Goal: Information Seeking & Learning: Learn about a topic

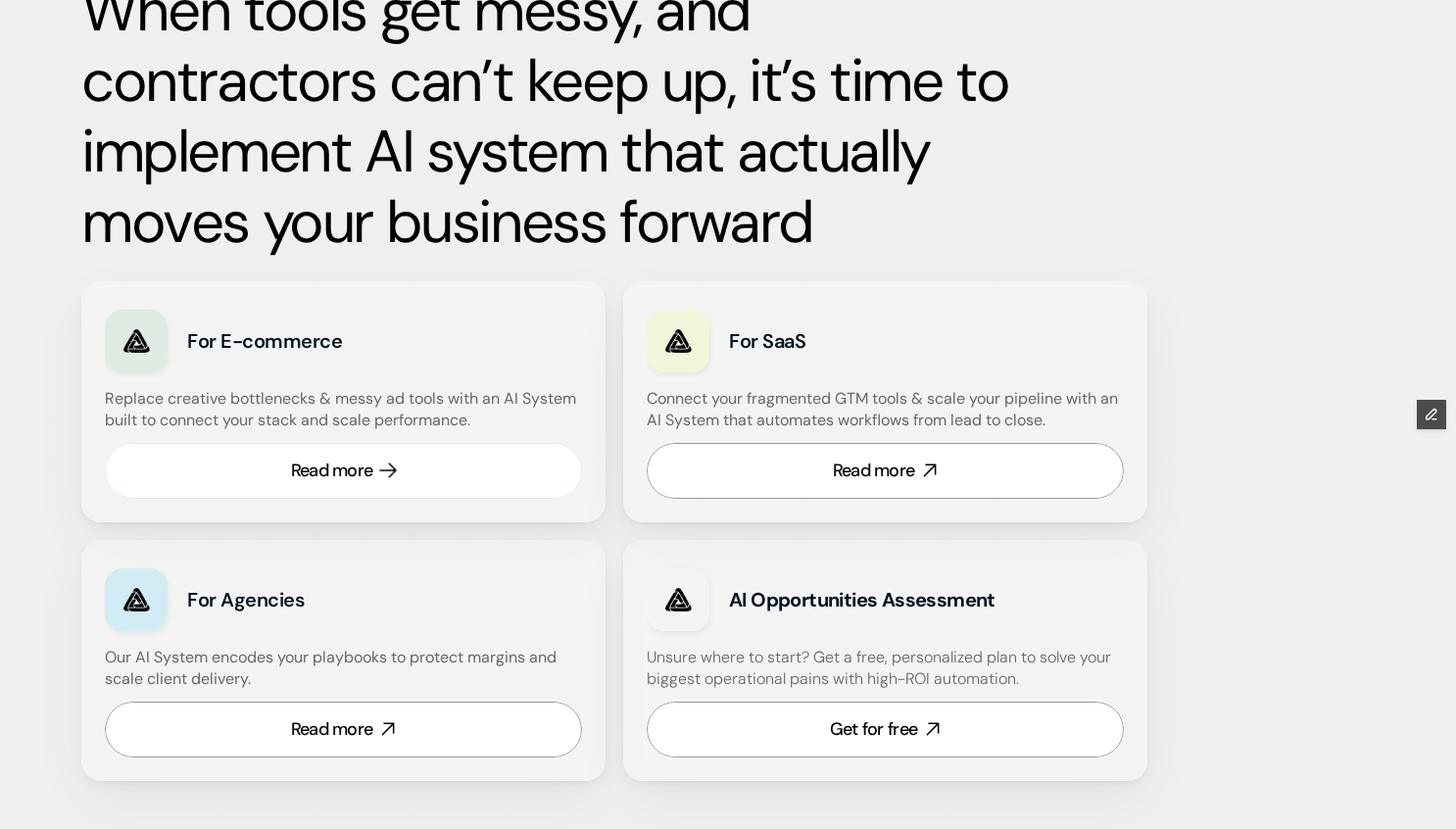
scroll to position [1023, 0]
click at [300, 463] on div "Read more" at bounding box center [333, 469] width 82 height 25
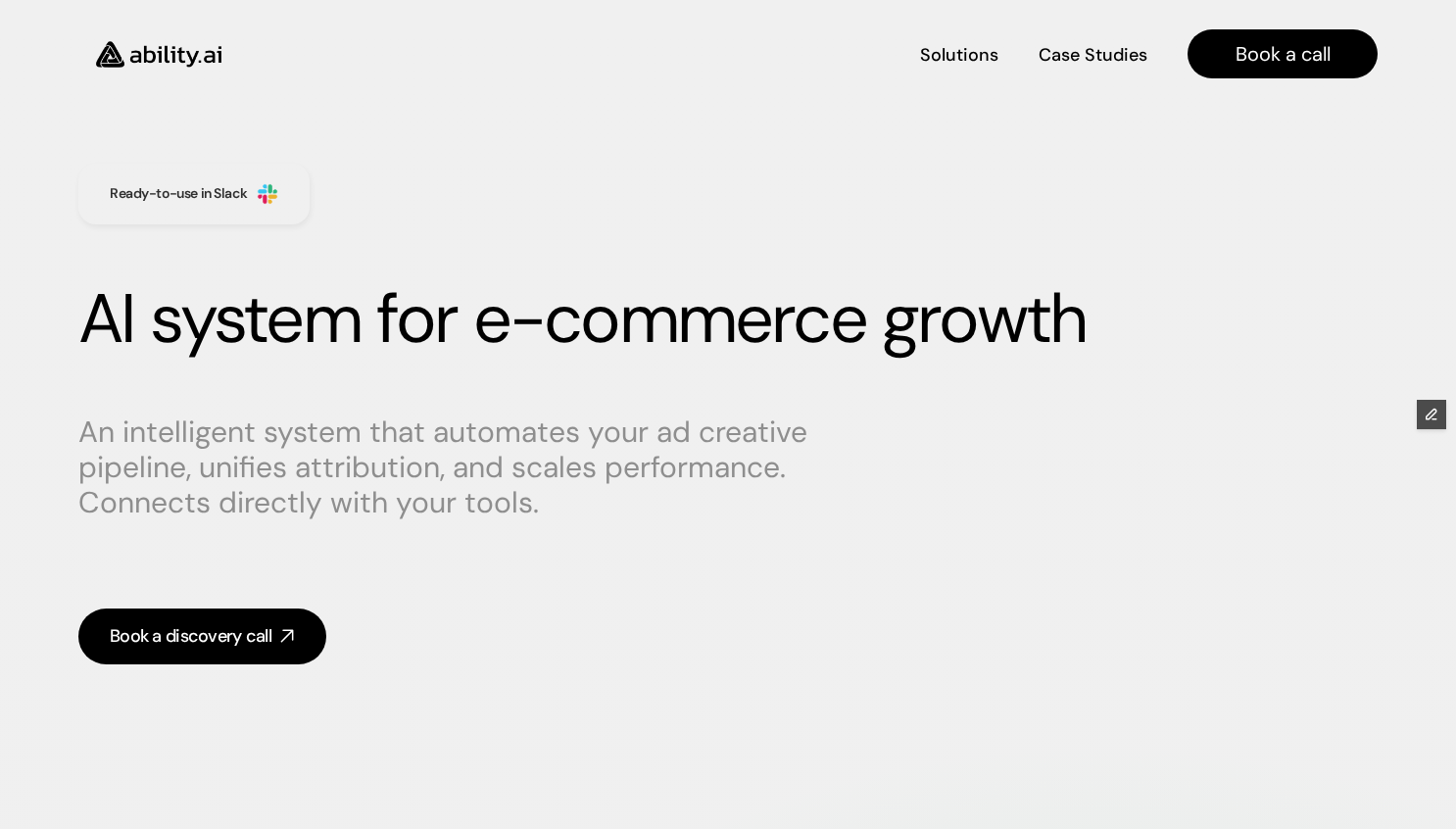
click at [163, 69] on img at bounding box center [159, 54] width 161 height 62
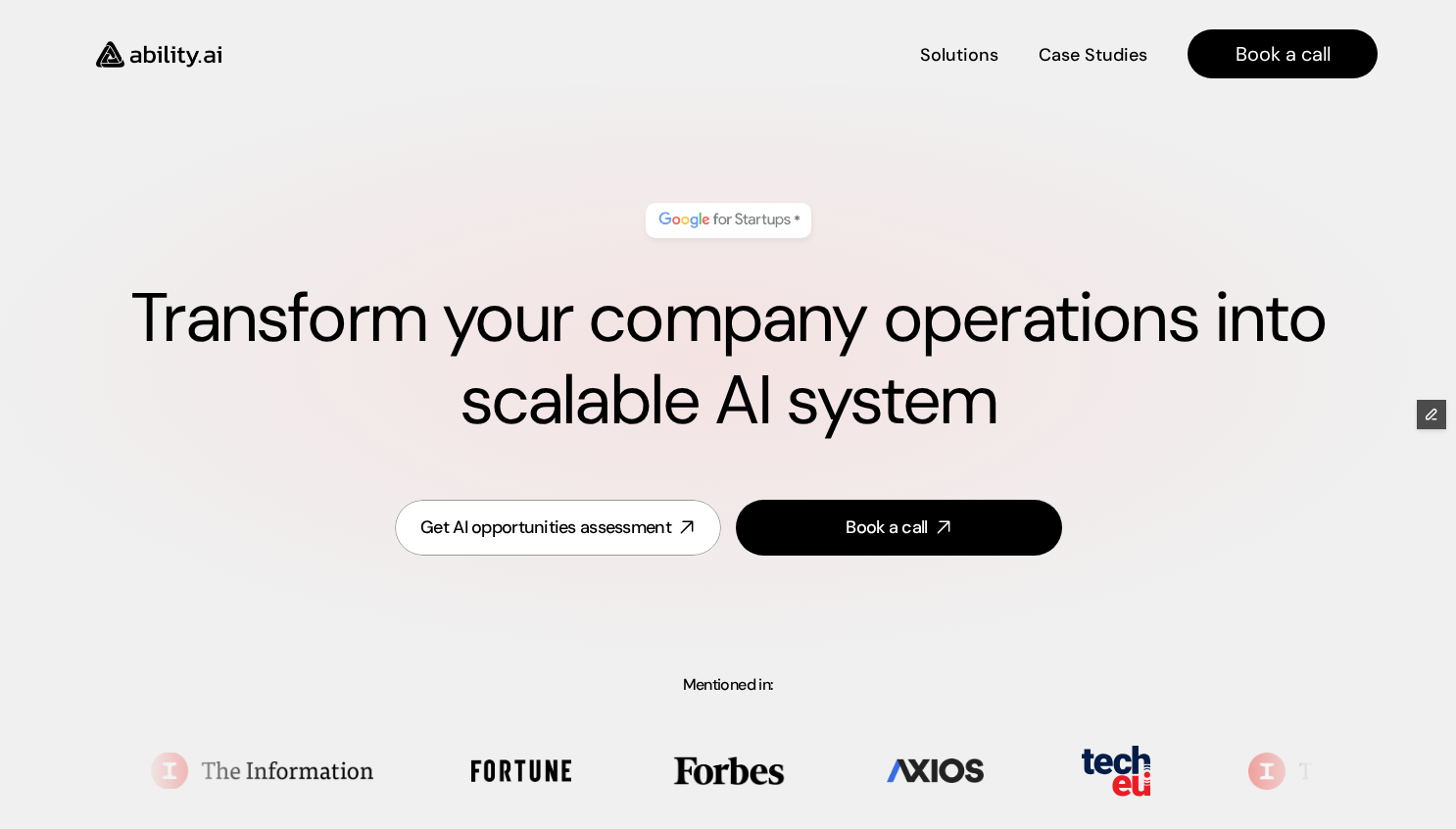
click at [976, 69] on h4 "Solutions" at bounding box center [960, 80] width 78 height 25
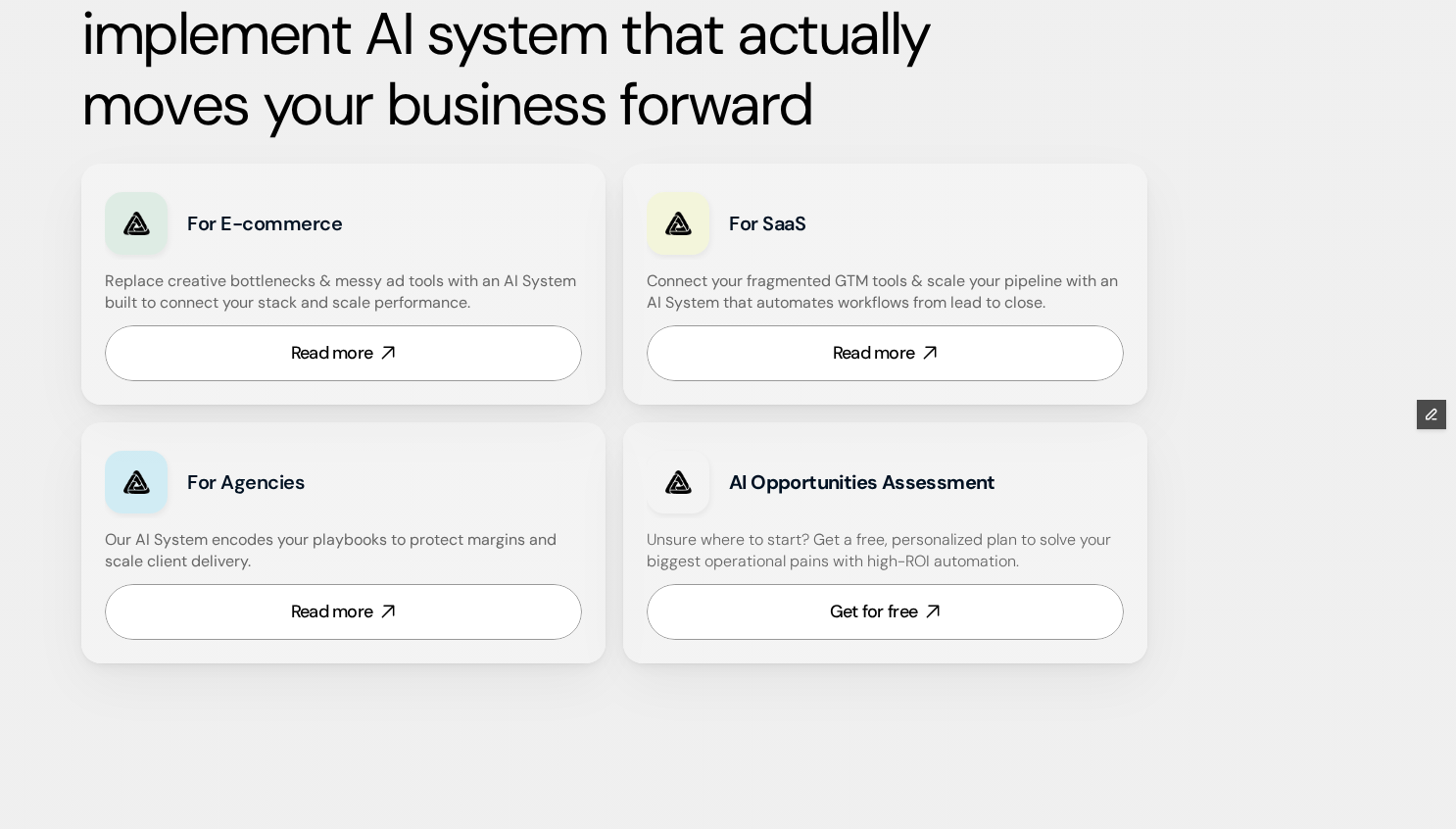
scroll to position [1141, 0]
click at [819, 614] on link "Get for free" at bounding box center [885, 610] width 477 height 56
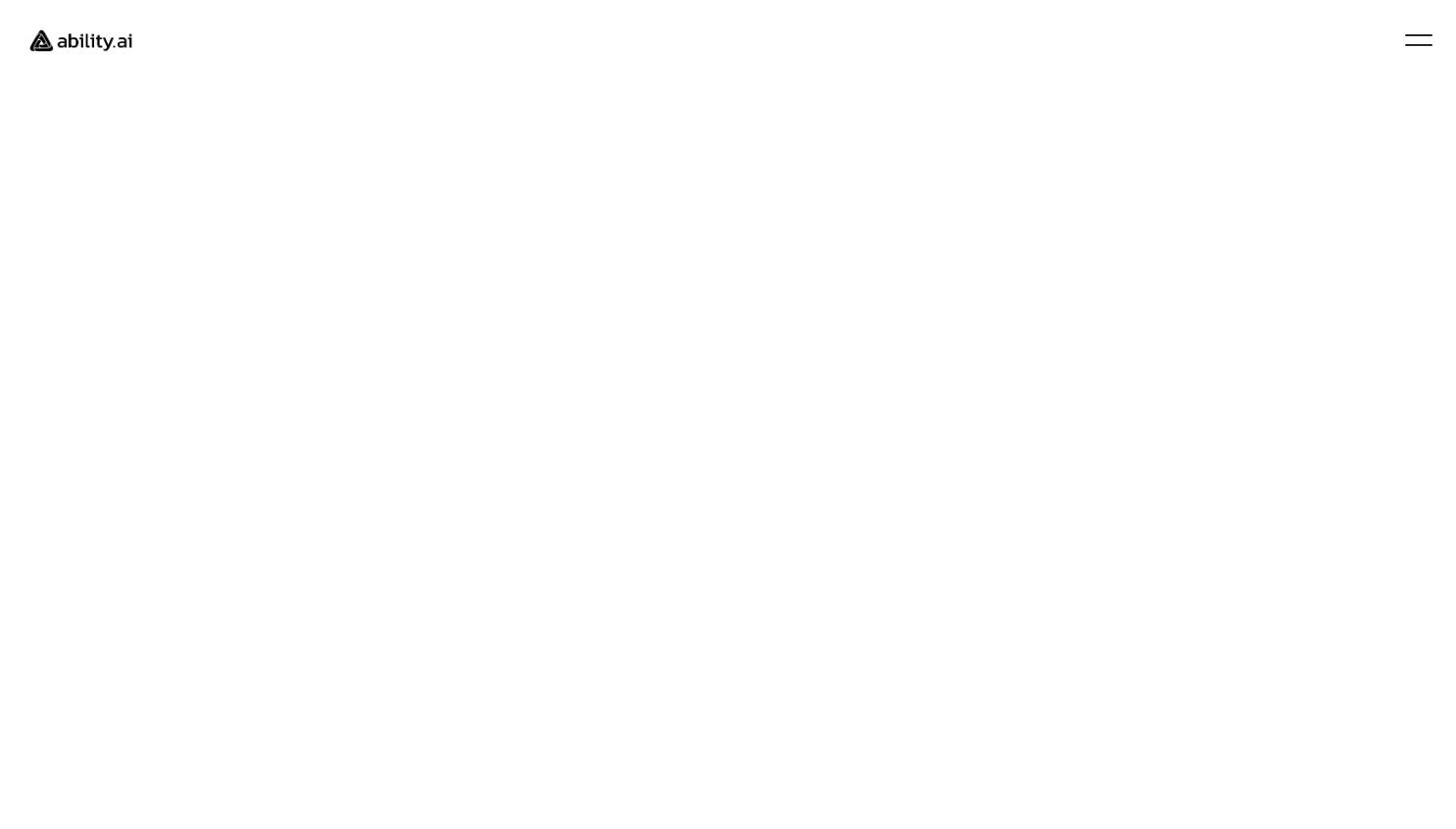
click at [111, 44] on img at bounding box center [80, 40] width 130 height 50
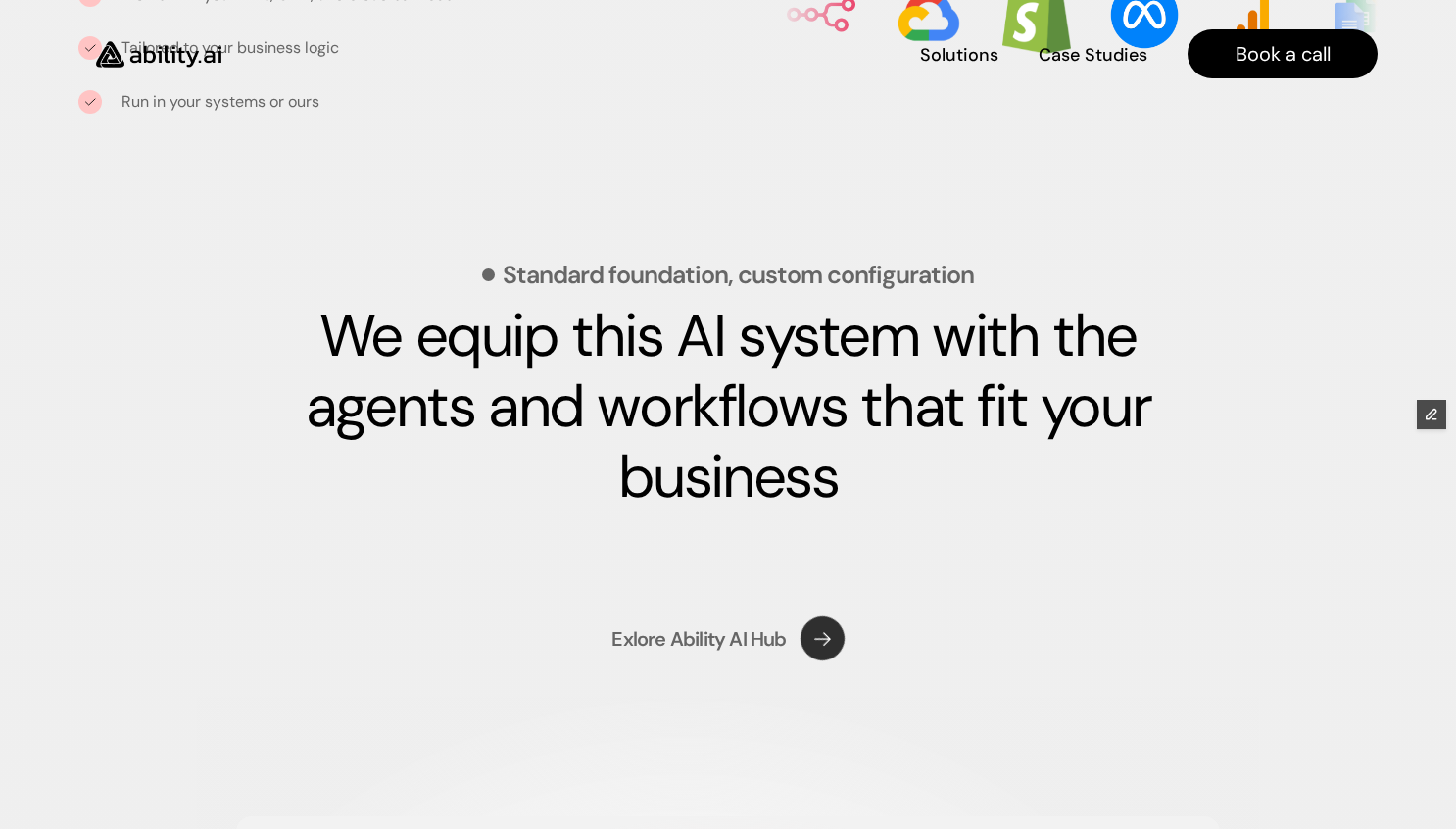
scroll to position [2698, 0]
click at [731, 664] on div "Exlore Ability AI Hub" at bounding box center [728, 639] width 653 height 116
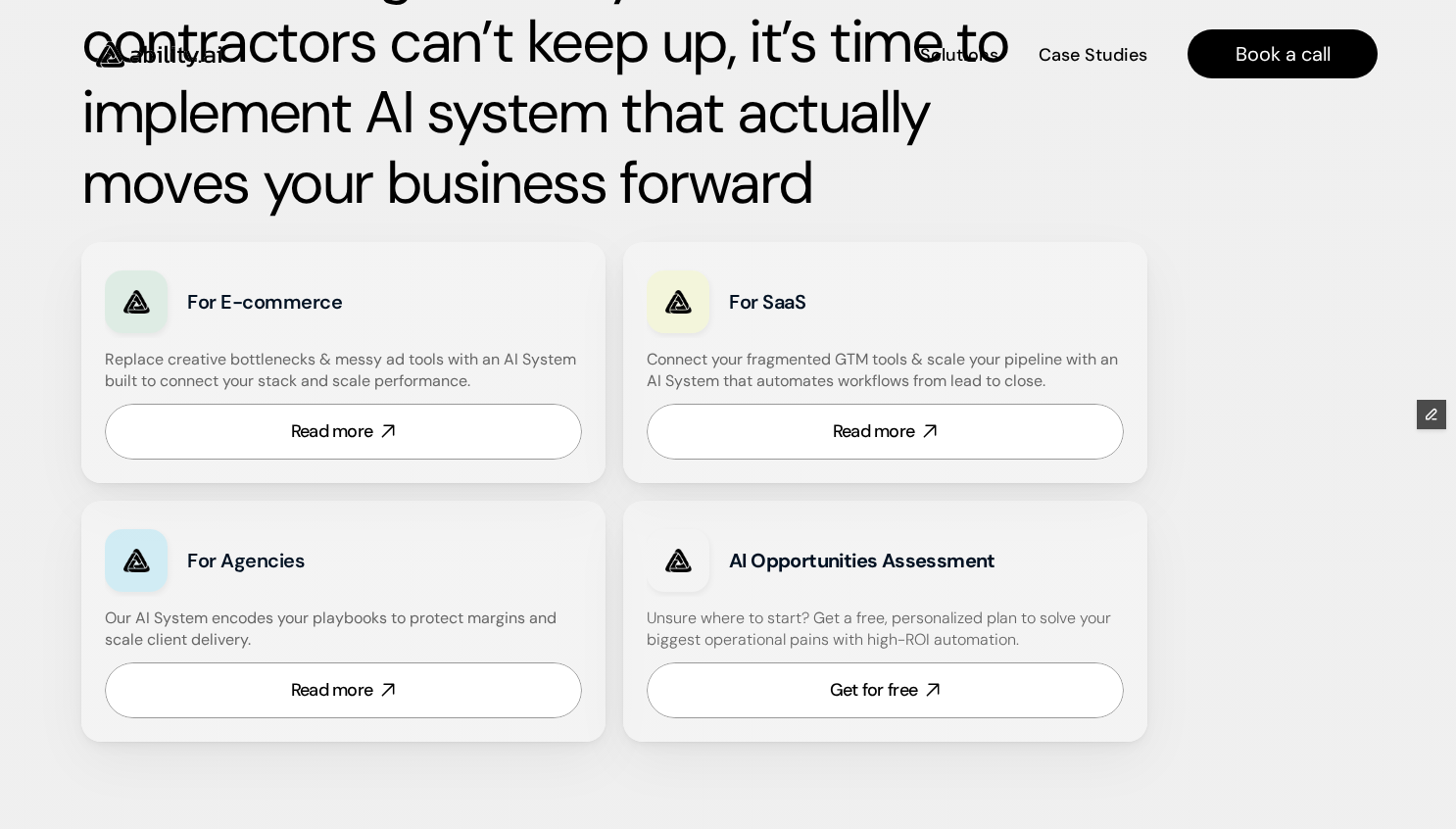
scroll to position [1062, 0]
click at [322, 448] on link "Read more" at bounding box center [343, 431] width 477 height 56
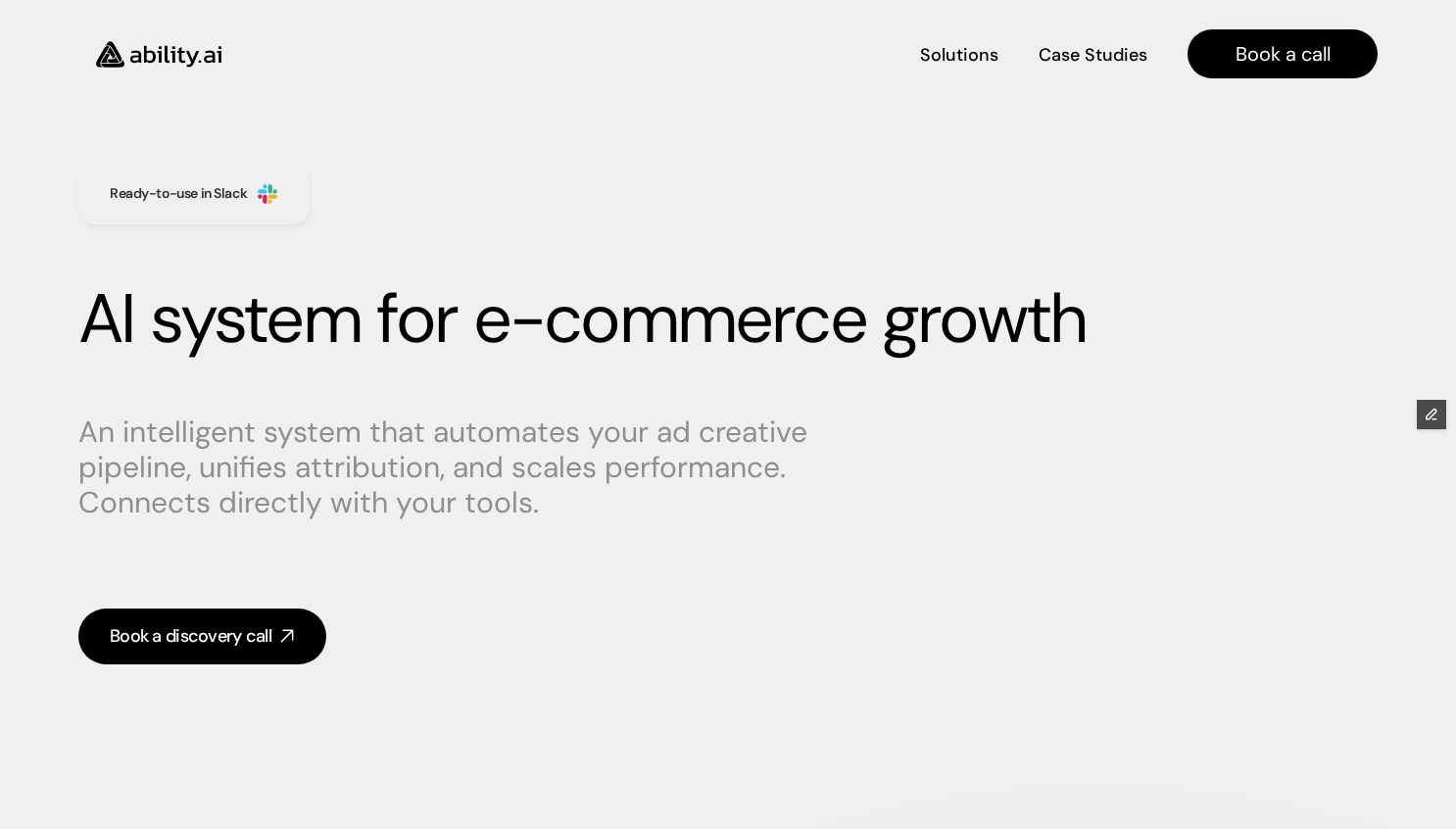
click at [196, 36] on img at bounding box center [159, 54] width 161 height 62
